Goal: Transaction & Acquisition: Purchase product/service

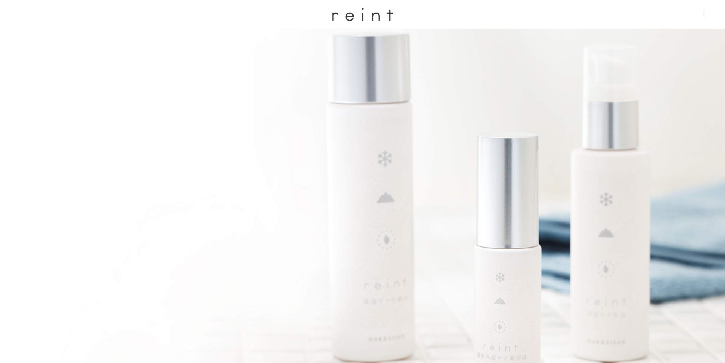
click at [707, 10] on div at bounding box center [708, 13] width 19 height 19
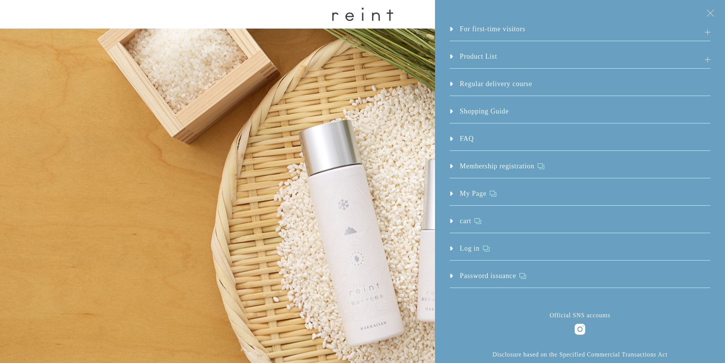
click at [500, 53] on h3 "Product List" at bounding box center [580, 59] width 261 height 17
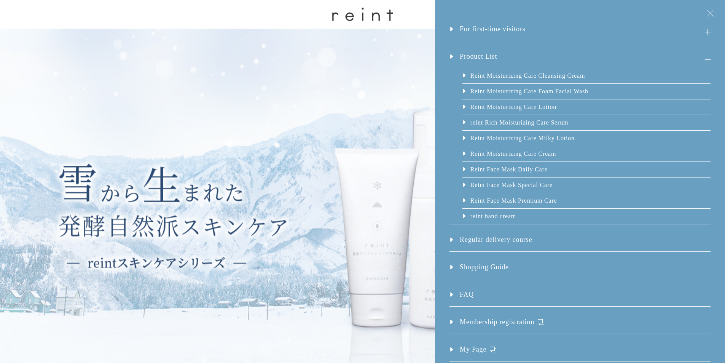
click at [525, 138] on font "Reint Moisturizing Care Milky Lotion" at bounding box center [523, 138] width 104 height 6
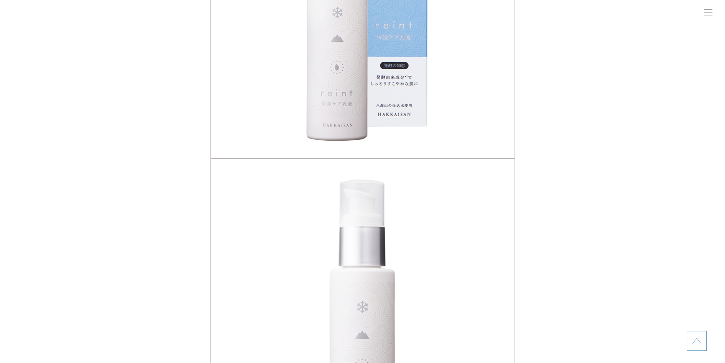
scroll to position [685, 0]
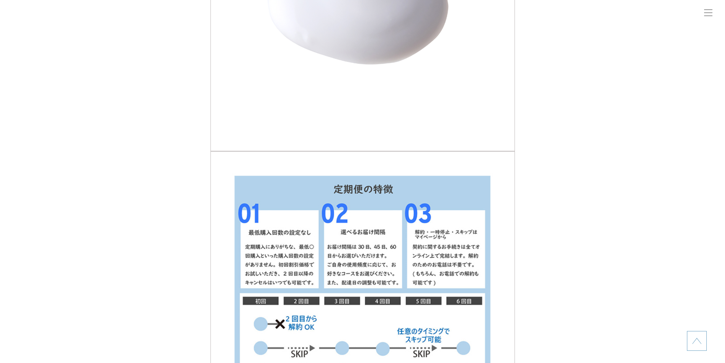
scroll to position [1295, 0]
